Goal: Task Accomplishment & Management: Use online tool/utility

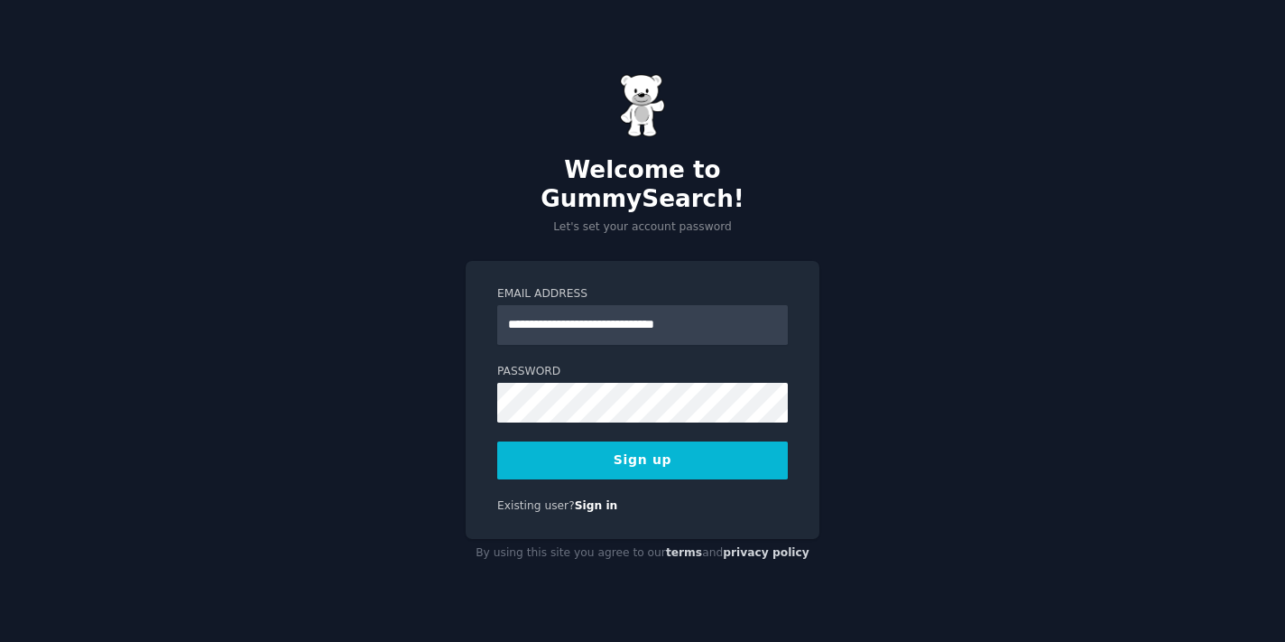
type input "**********"
click at [662, 449] on button "Sign up" at bounding box center [642, 460] width 291 height 38
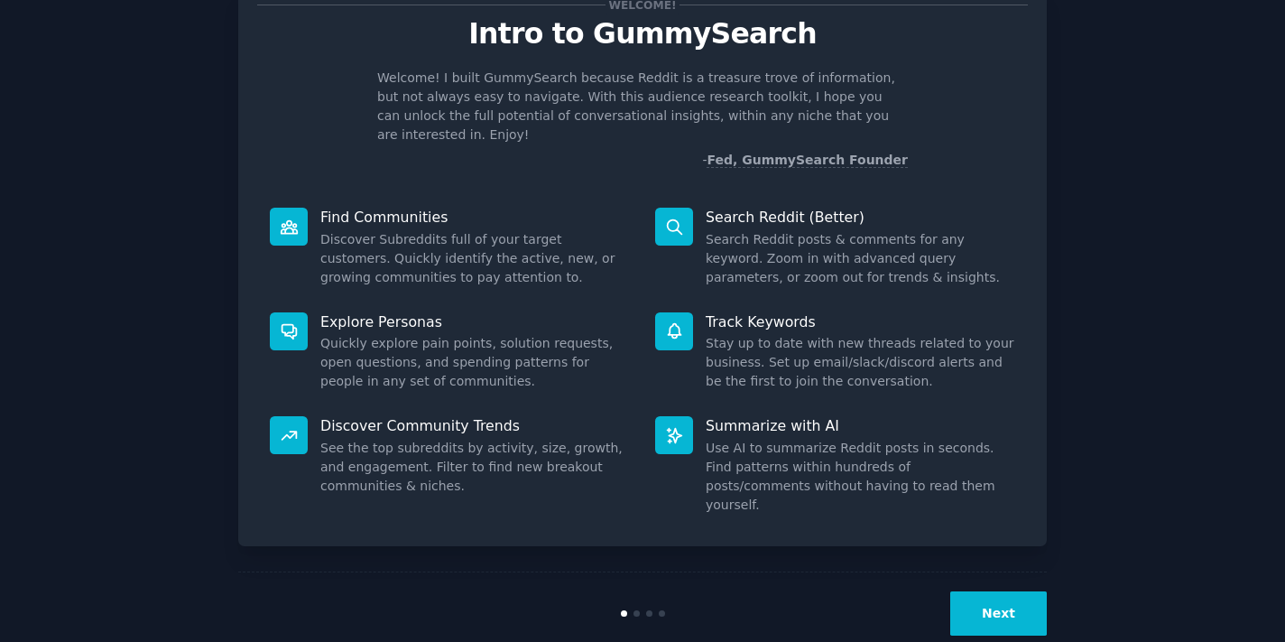
click at [1019, 591] on button "Next" at bounding box center [998, 613] width 97 height 44
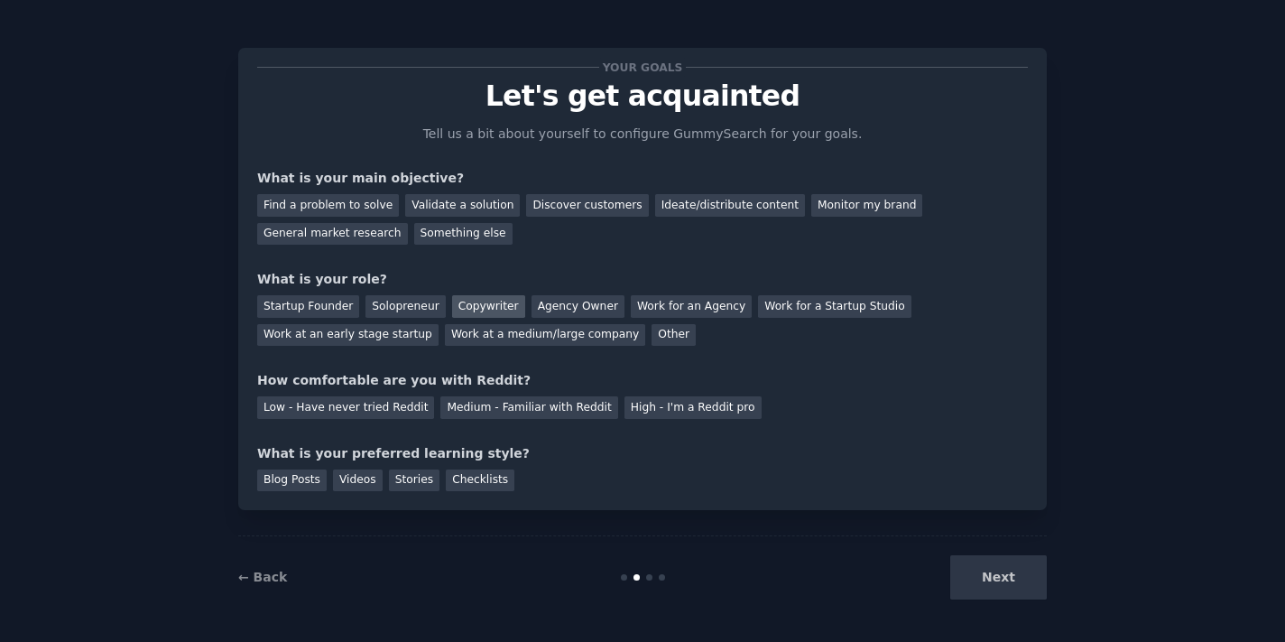
scroll to position [2, 0]
drag, startPoint x: 347, startPoint y: 206, endPoint x: 415, endPoint y: 218, distance: 69.6
click at [347, 206] on div "Find a problem to solve" at bounding box center [328, 206] width 142 height 23
click at [409, 307] on div "Solopreneur" at bounding box center [405, 307] width 79 height 23
drag, startPoint x: 289, startPoint y: 487, endPoint x: 317, endPoint y: 486, distance: 28.0
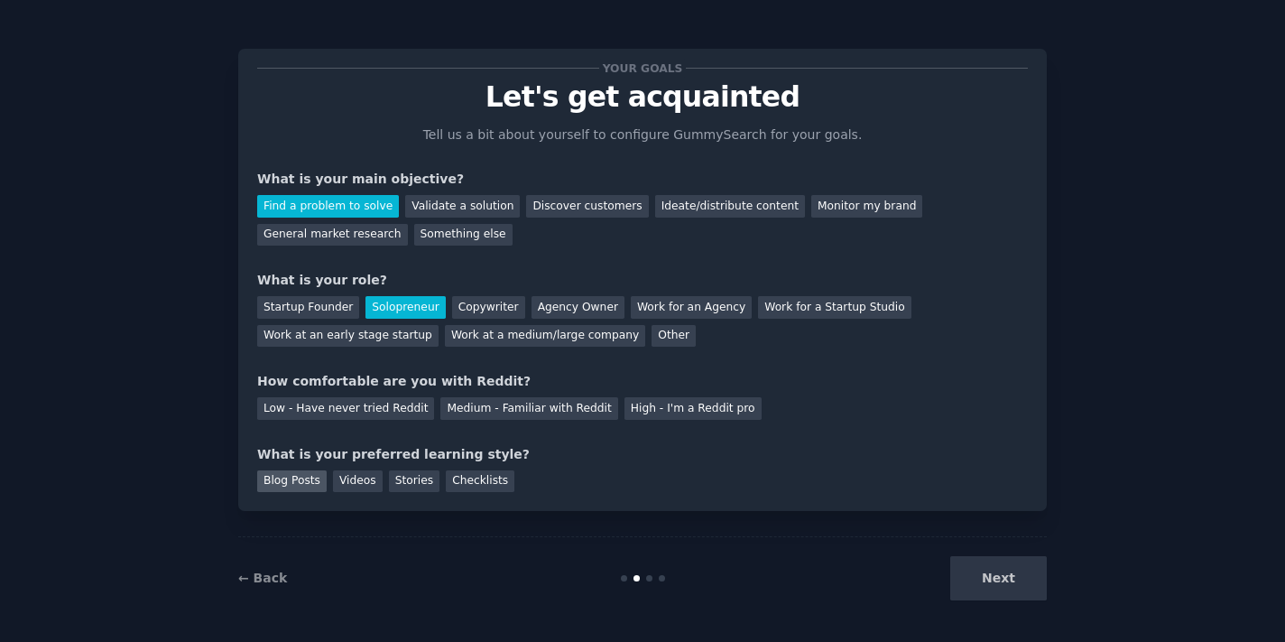
click at [289, 487] on div "Blog Posts" at bounding box center [291, 481] width 69 height 23
click at [345, 485] on div "Videos" at bounding box center [358, 481] width 50 height 23
click at [462, 483] on div "Checklists" at bounding box center [480, 481] width 69 height 23
click at [359, 402] on div "Low - Have never tried Reddit" at bounding box center [345, 408] width 177 height 23
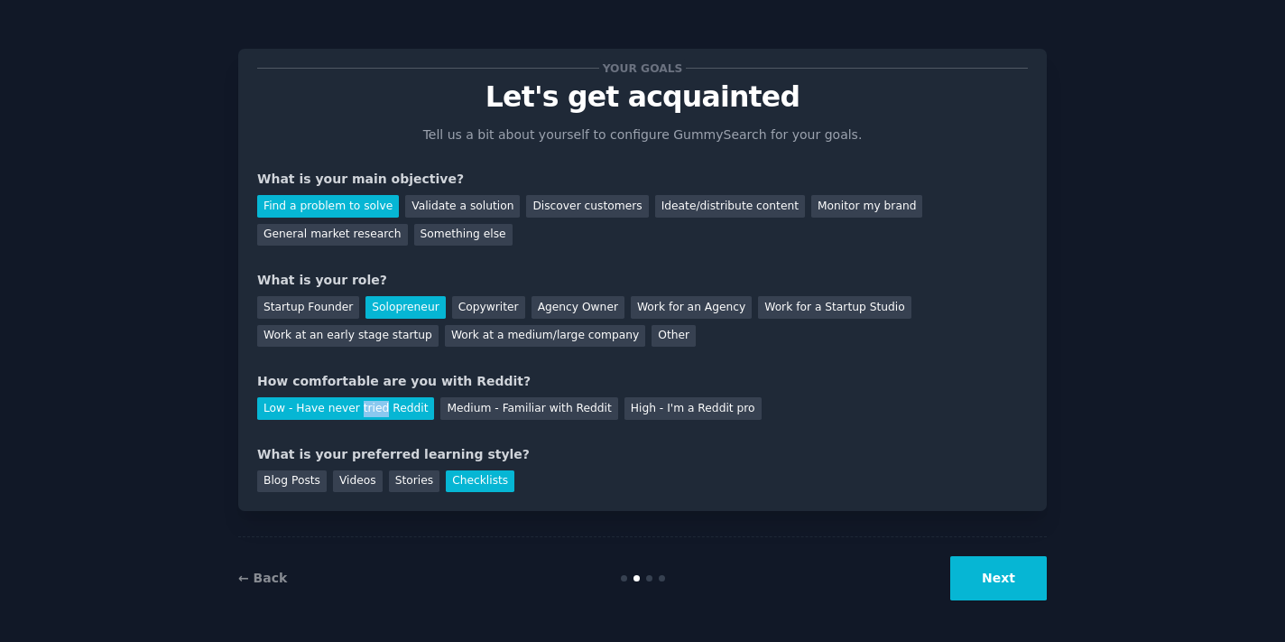
drag, startPoint x: 980, startPoint y: 576, endPoint x: 825, endPoint y: 559, distance: 156.2
click at [980, 576] on button "Next" at bounding box center [998, 578] width 97 height 44
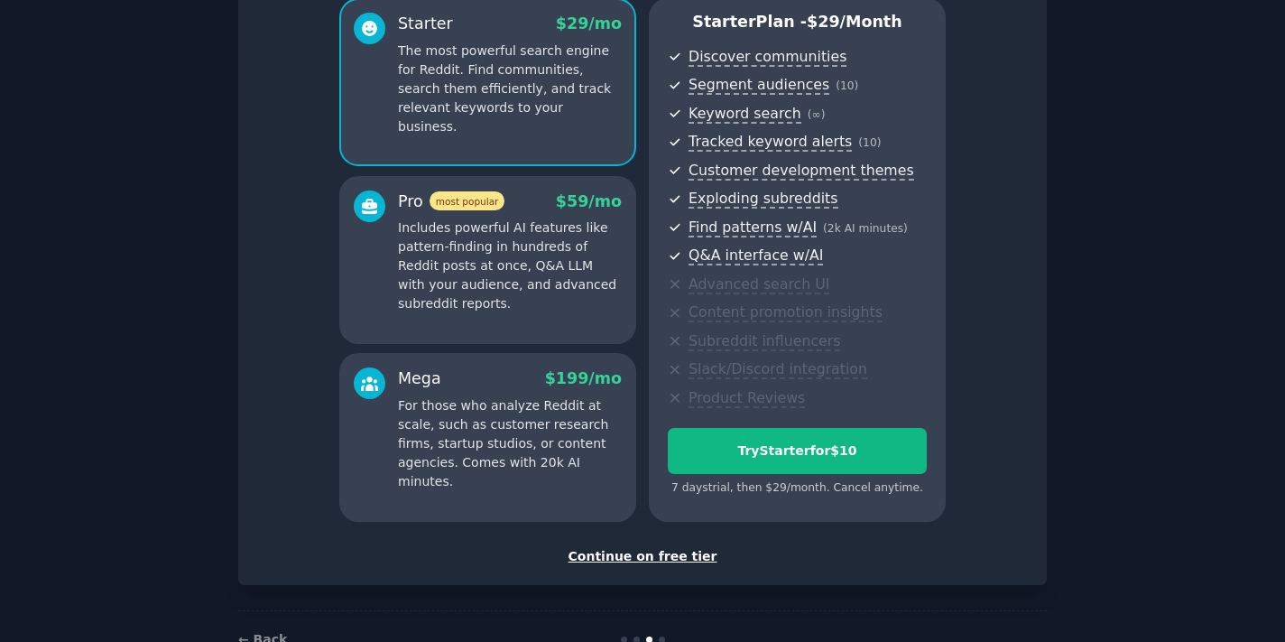
scroll to position [83, 0]
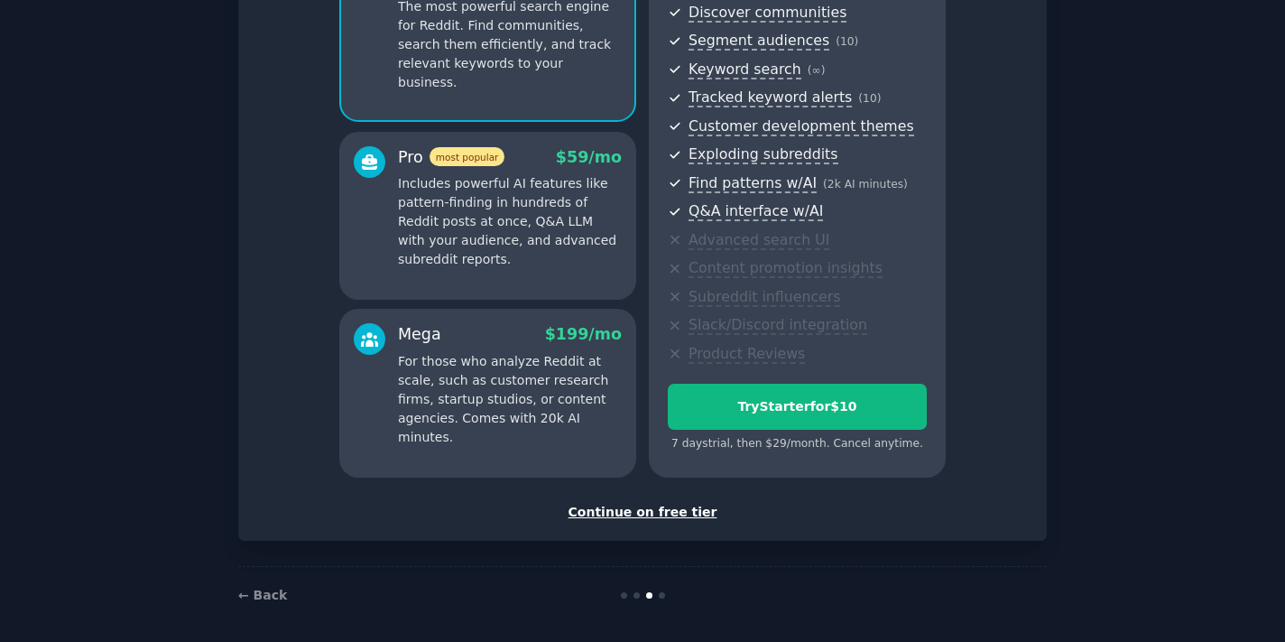
click at [685, 504] on div "Continue on free tier" at bounding box center [642, 512] width 771 height 19
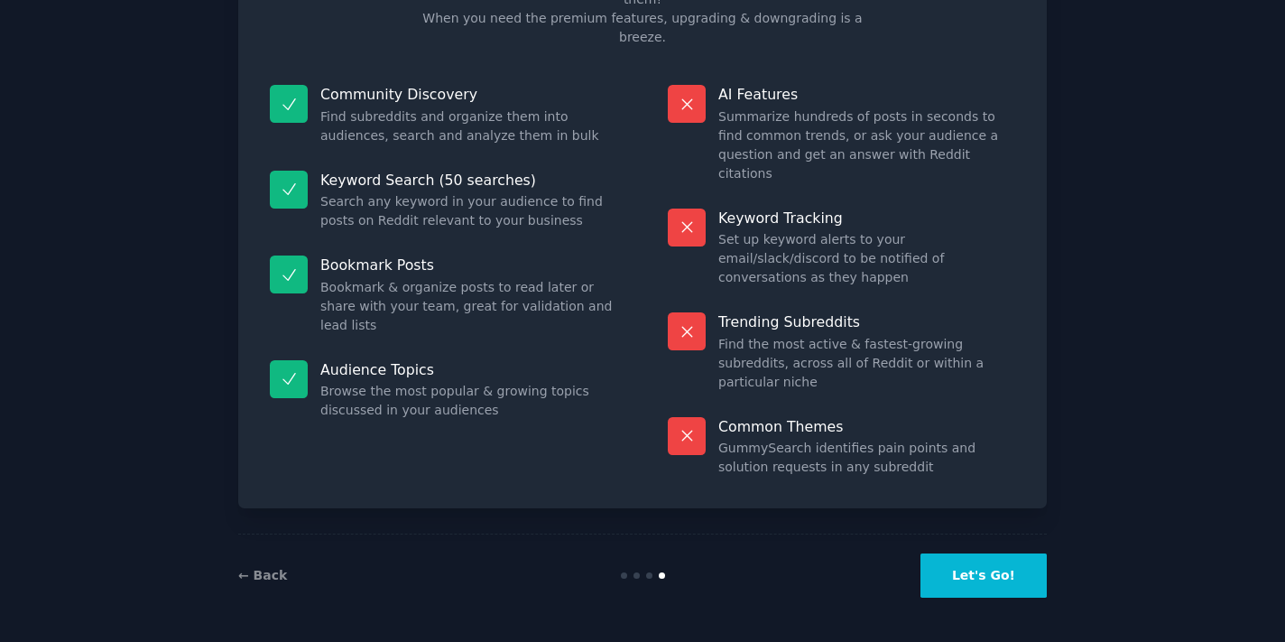
scroll to position [61, 0]
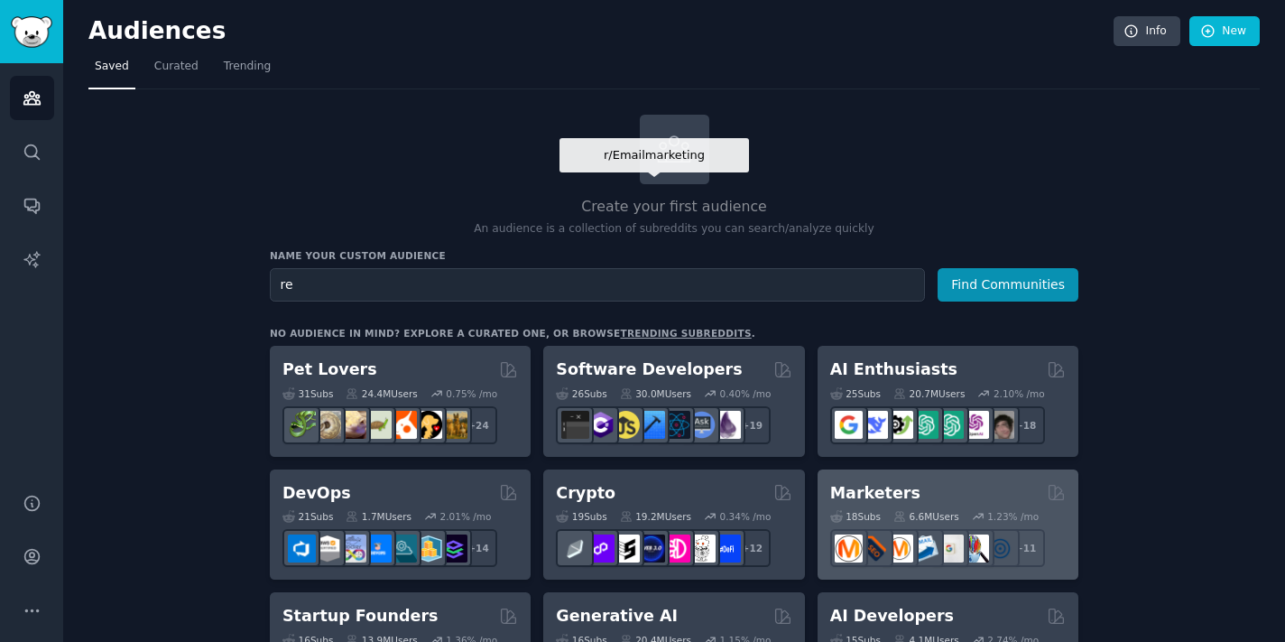
type input "r"
type input "d"
type input "foodies and restaurants"
click at [1009, 283] on button "Find Communities" at bounding box center [1008, 284] width 141 height 33
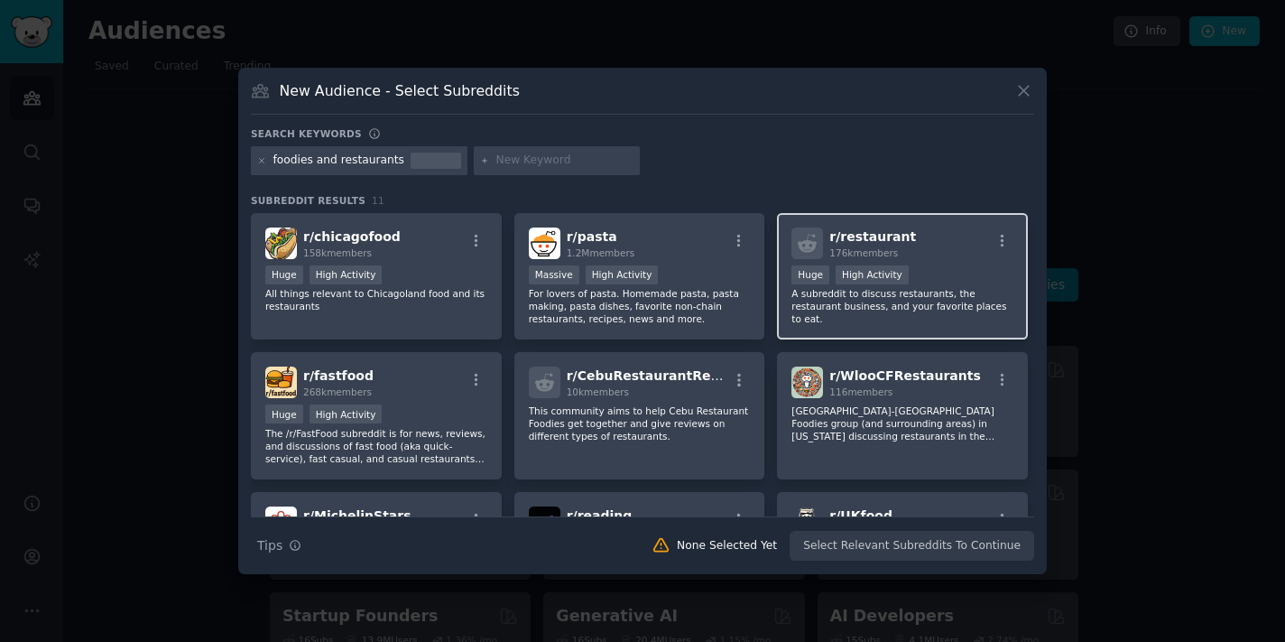
click at [980, 313] on p "A subreddit to discuss restaurants, the restaurant business, and your favorite …" at bounding box center [903, 306] width 222 height 38
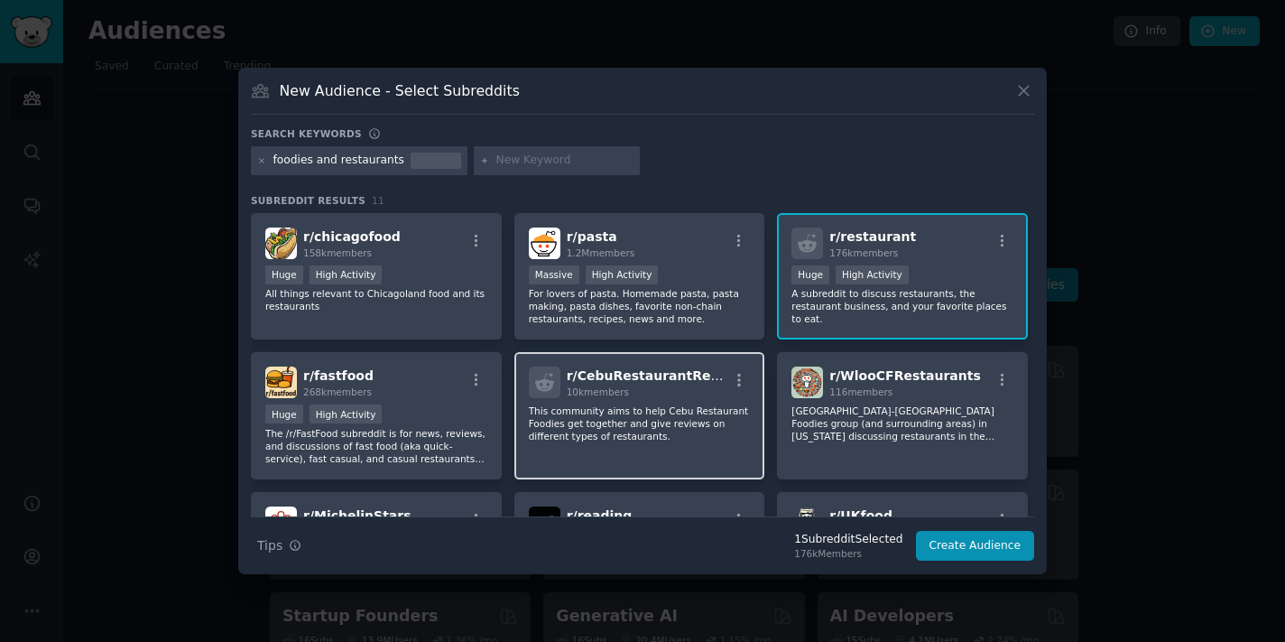
click at [721, 410] on p "This community aims to help Cebu Restaurant Foodies get together and give revie…" at bounding box center [640, 423] width 222 height 38
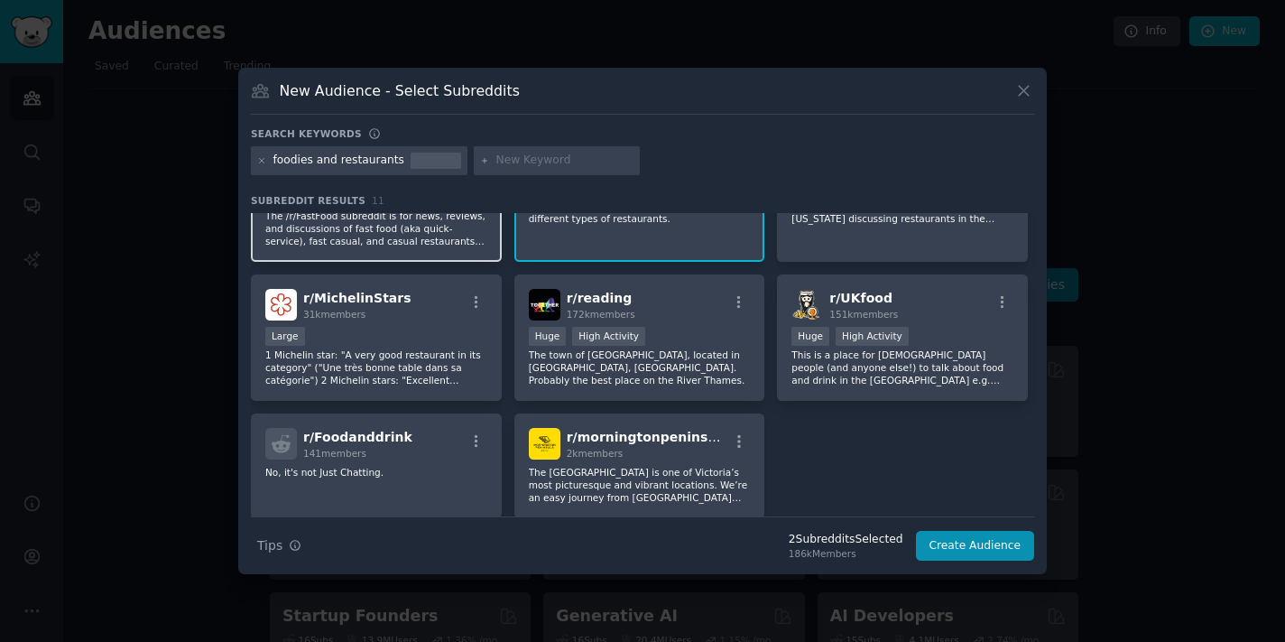
scroll to position [218, 0]
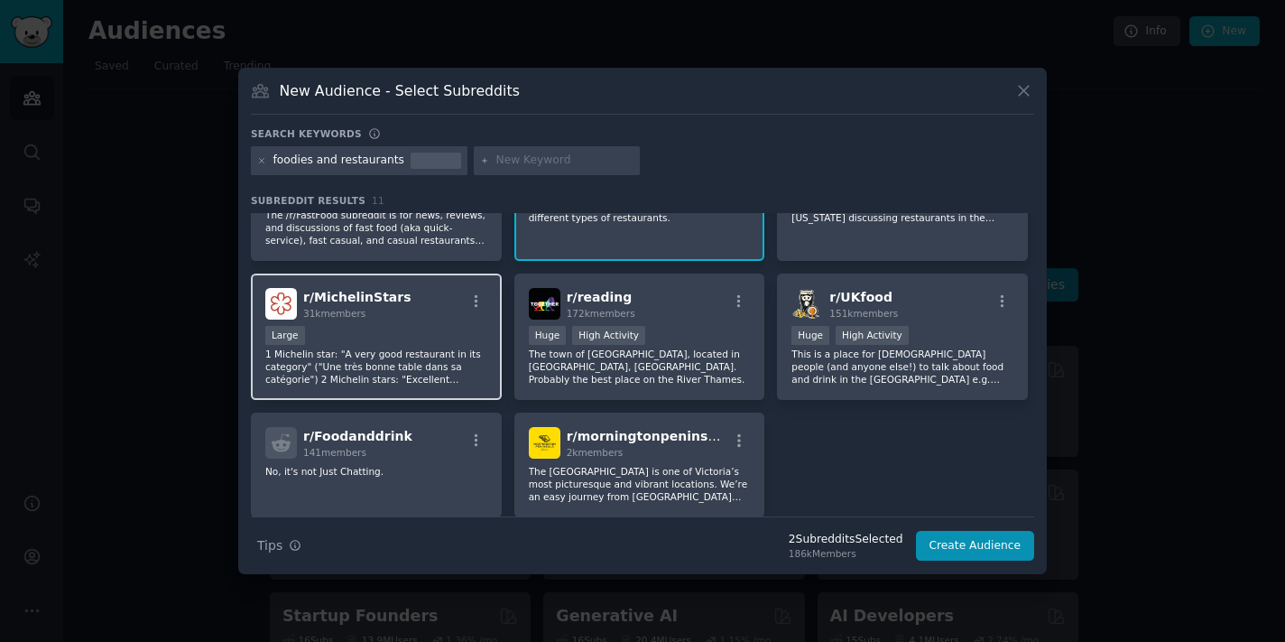
click at [439, 357] on p "1 Michelin star: "A very good restaurant in its category" ("Une très bonne tabl…" at bounding box center [376, 366] width 222 height 38
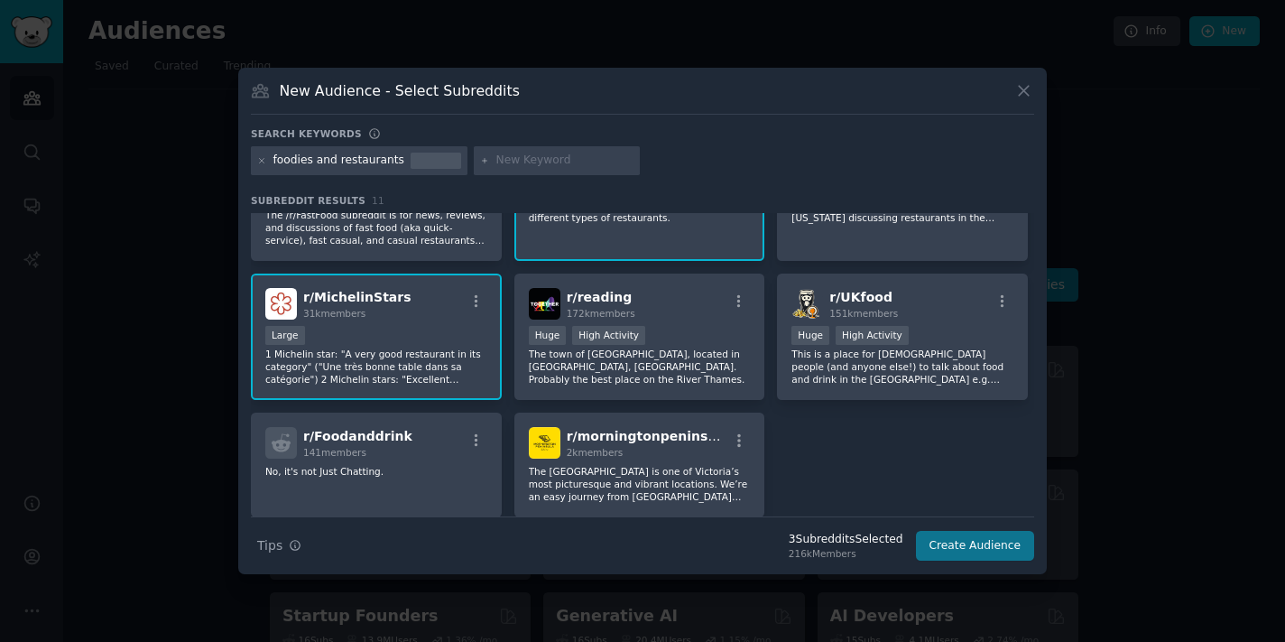
click at [966, 546] on button "Create Audience" at bounding box center [975, 546] width 119 height 31
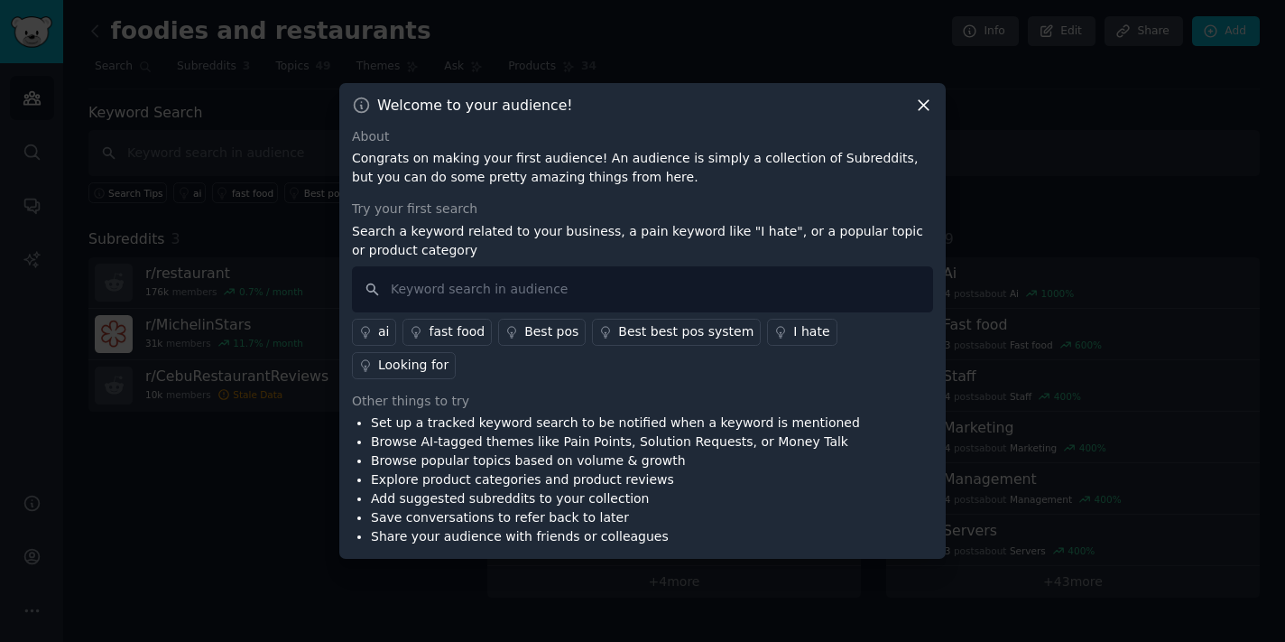
click at [926, 110] on icon at bounding box center [924, 105] width 10 height 10
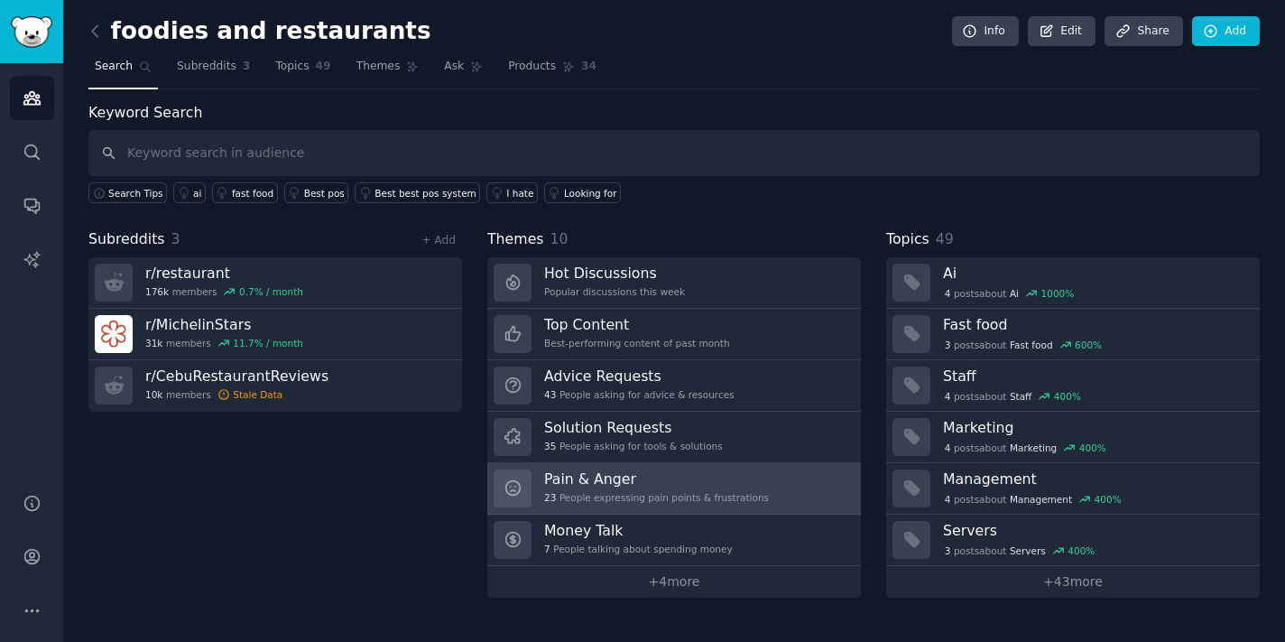
click at [747, 475] on h3 "Pain & Anger" at bounding box center [656, 478] width 225 height 19
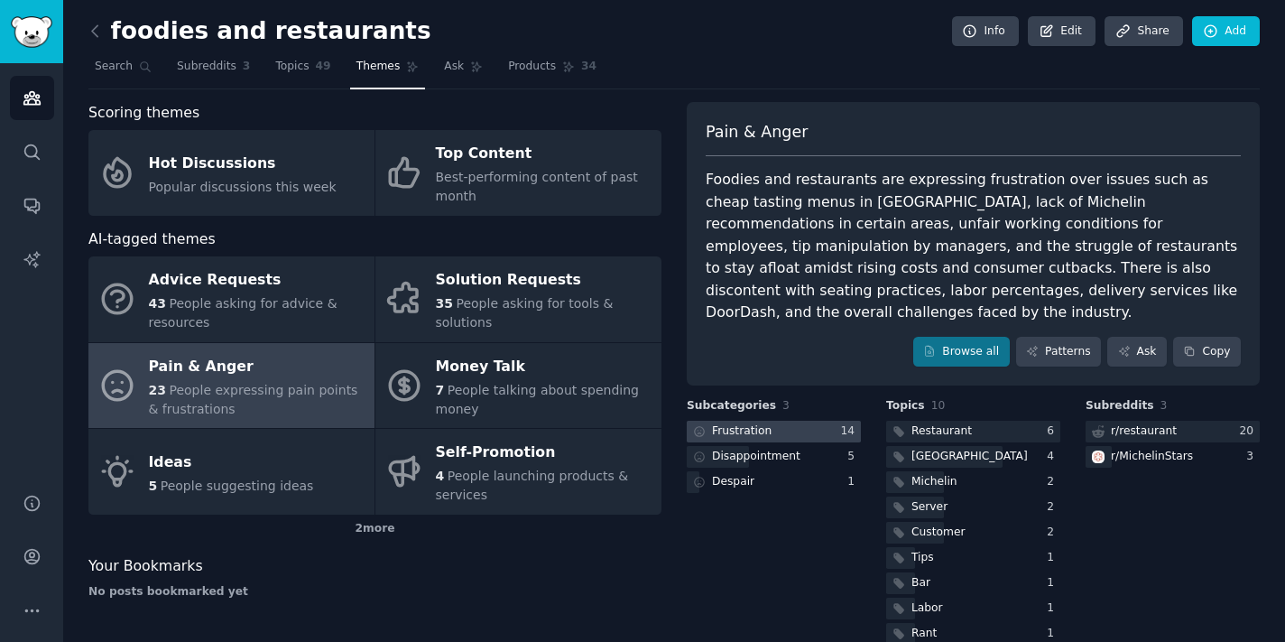
click at [762, 423] on div "Frustration" at bounding box center [742, 431] width 60 height 16
